Goal: Communication & Community: Answer question/provide support

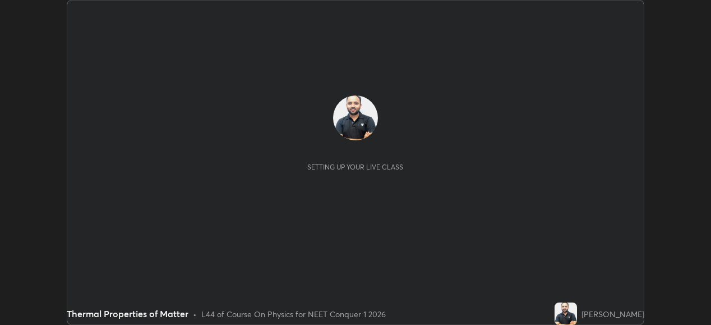
scroll to position [325, 710]
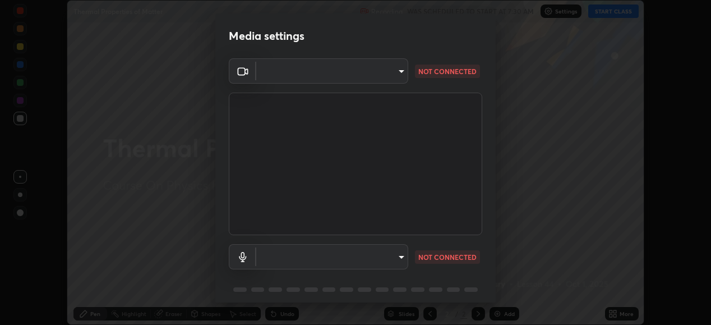
type input "68de15d3c7c539dd33a0a0d586817efffd9657a607fee3fdca6de5f810a24bd6"
type input "default"
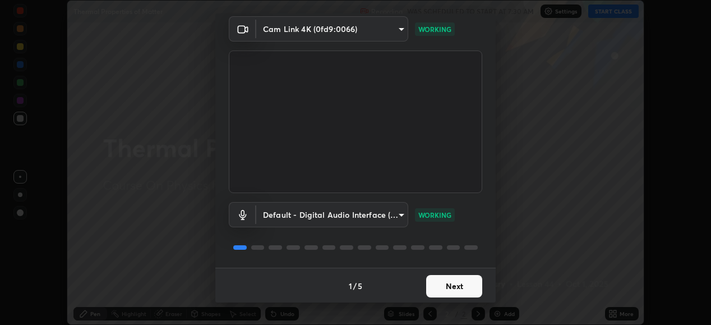
scroll to position [43, 0]
click at [461, 284] on button "Next" at bounding box center [454, 285] width 56 height 22
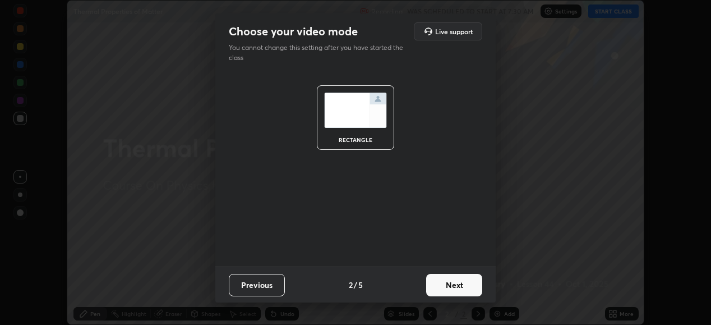
scroll to position [0, 0]
click at [461, 289] on button "Next" at bounding box center [454, 285] width 56 height 22
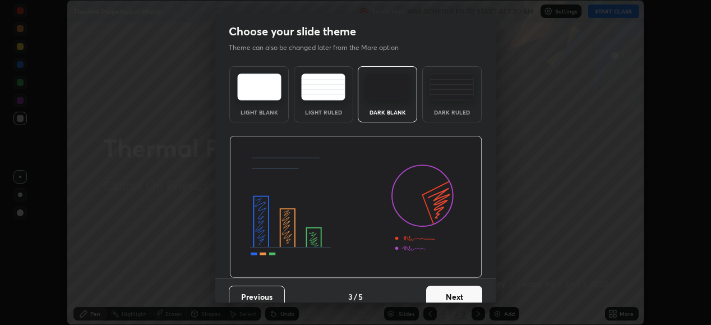
click at [462, 286] on button "Next" at bounding box center [454, 296] width 56 height 22
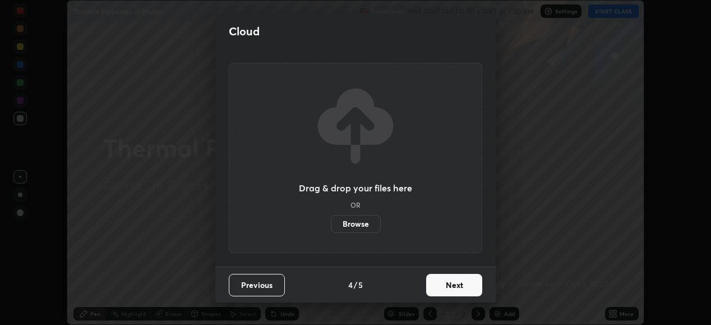
click at [464, 287] on button "Next" at bounding box center [454, 285] width 56 height 22
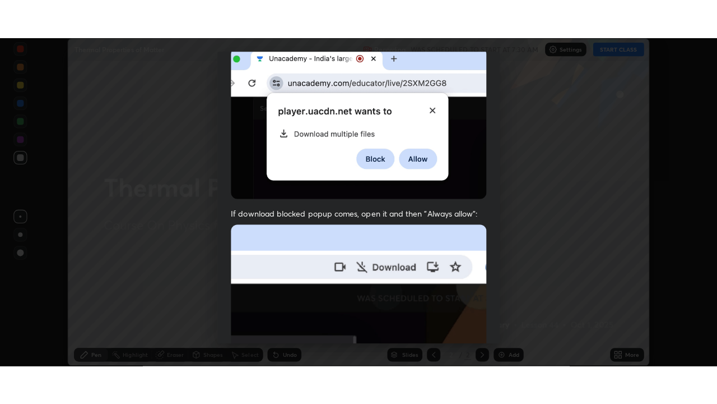
scroll to position [272, 0]
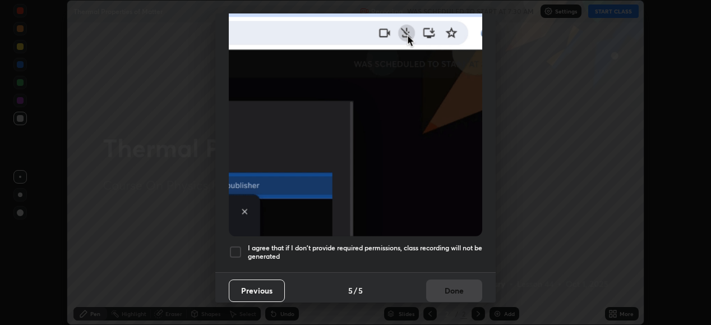
click at [238, 247] on div at bounding box center [235, 251] width 13 height 13
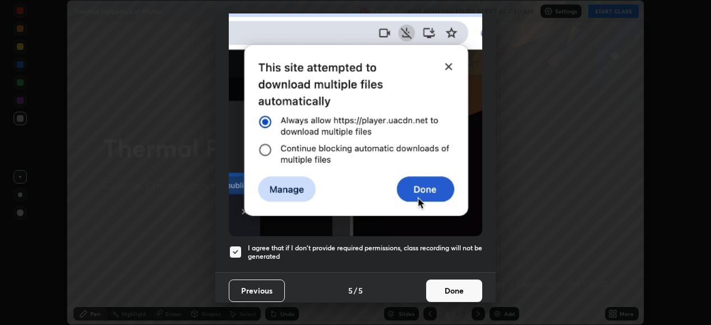
click at [442, 288] on button "Done" at bounding box center [454, 290] width 56 height 22
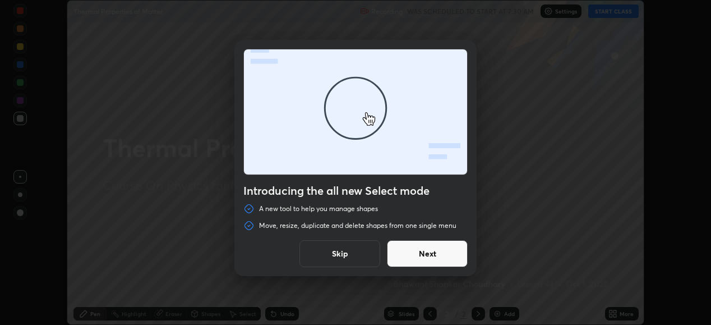
click at [365, 249] on button "Skip" at bounding box center [339, 253] width 81 height 27
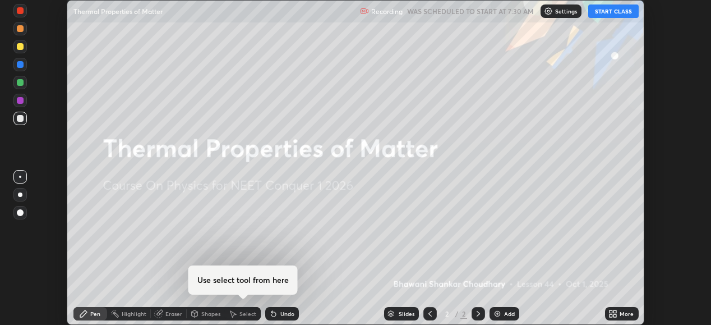
click at [629, 316] on div "More" at bounding box center [626, 314] width 14 height 6
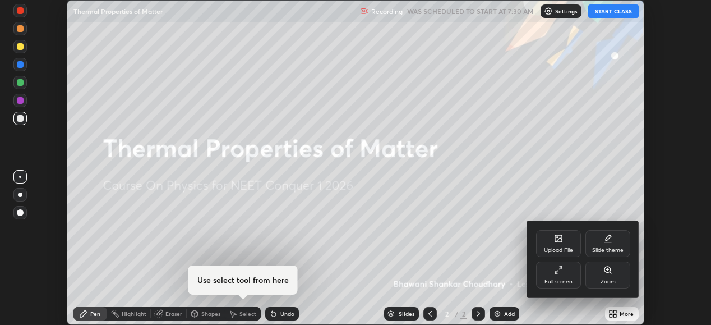
click at [569, 275] on div "Full screen" at bounding box center [558, 274] width 45 height 27
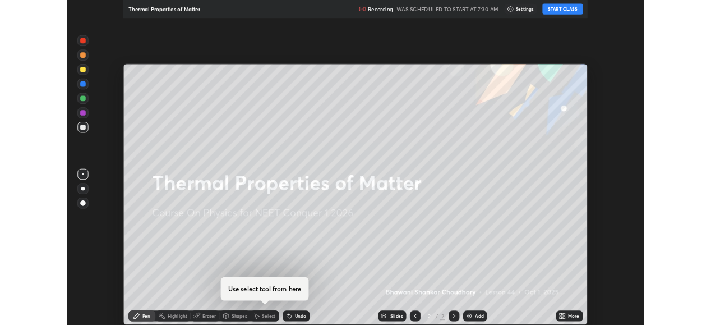
scroll to position [404, 717]
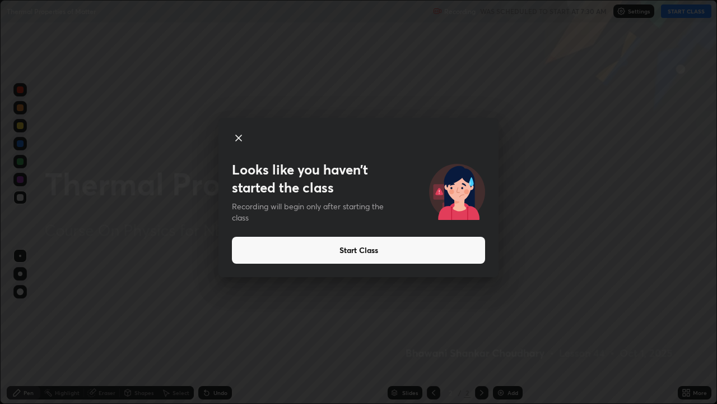
click at [444, 249] on button "Start Class" at bounding box center [358, 250] width 253 height 27
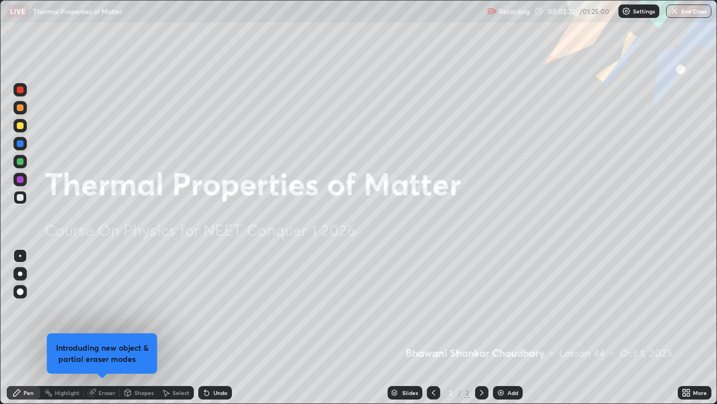
click at [509, 324] on div "Add" at bounding box center [513, 393] width 11 height 6
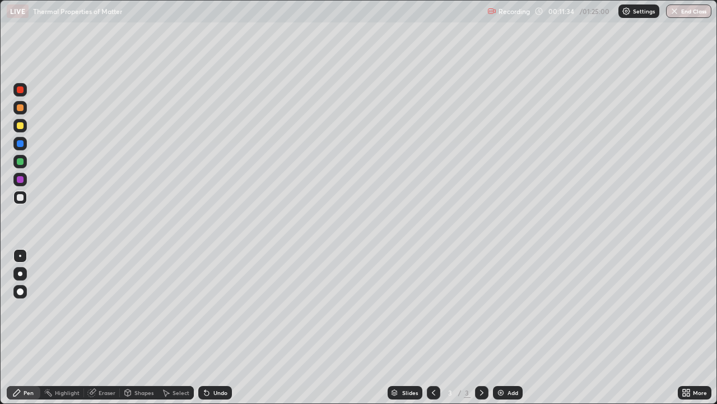
click at [510, 324] on div "Add" at bounding box center [513, 393] width 11 height 6
click at [509, 324] on div "Add" at bounding box center [513, 393] width 11 height 6
click at [508, 324] on div "Add" at bounding box center [513, 393] width 11 height 6
click at [104, 324] on div "Eraser" at bounding box center [107, 393] width 17 height 6
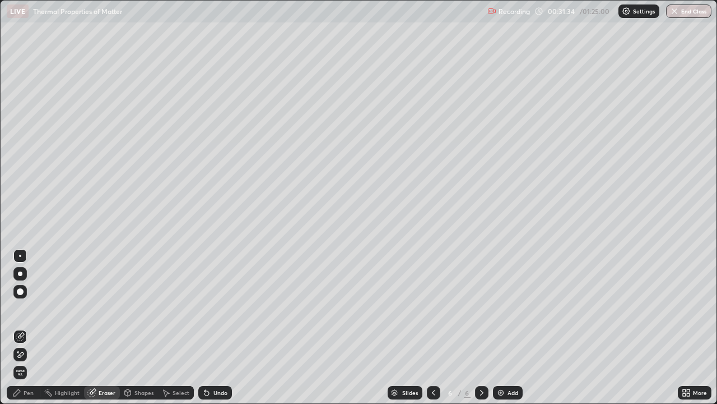
click at [33, 324] on div "Pen" at bounding box center [24, 392] width 34 height 13
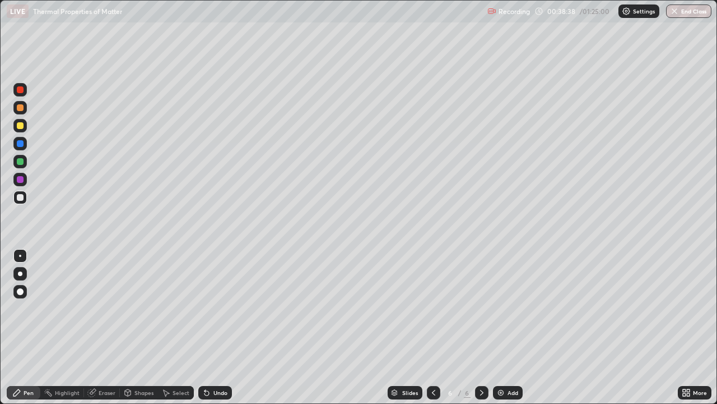
click at [502, 324] on img at bounding box center [501, 392] width 9 height 9
click at [518, 324] on div "Add" at bounding box center [508, 392] width 30 height 13
click at [432, 324] on icon at bounding box center [433, 392] width 9 height 9
click at [690, 8] on button "End Class" at bounding box center [690, 10] width 44 height 13
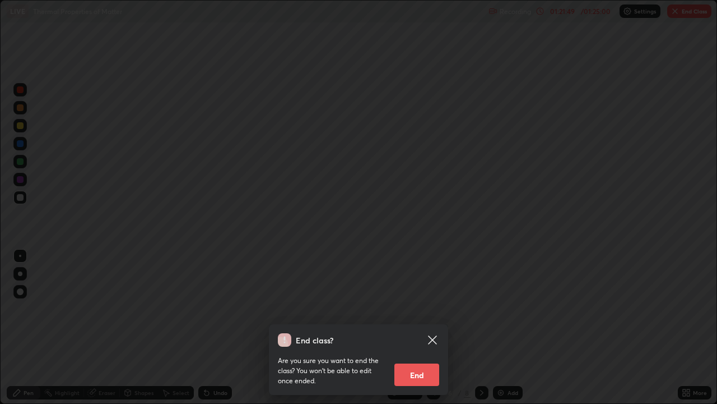
click at [420, 324] on button "End" at bounding box center [417, 374] width 45 height 22
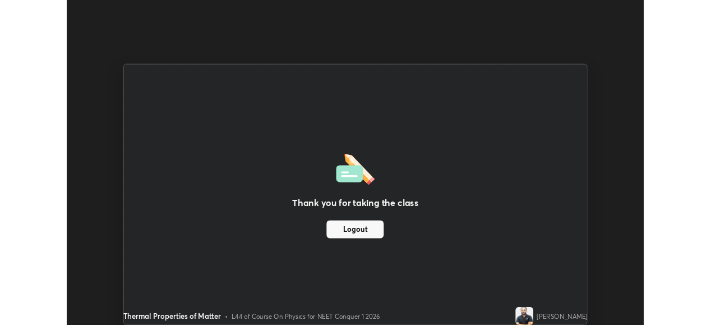
scroll to position [55726, 55340]
